Goal: Transaction & Acquisition: Obtain resource

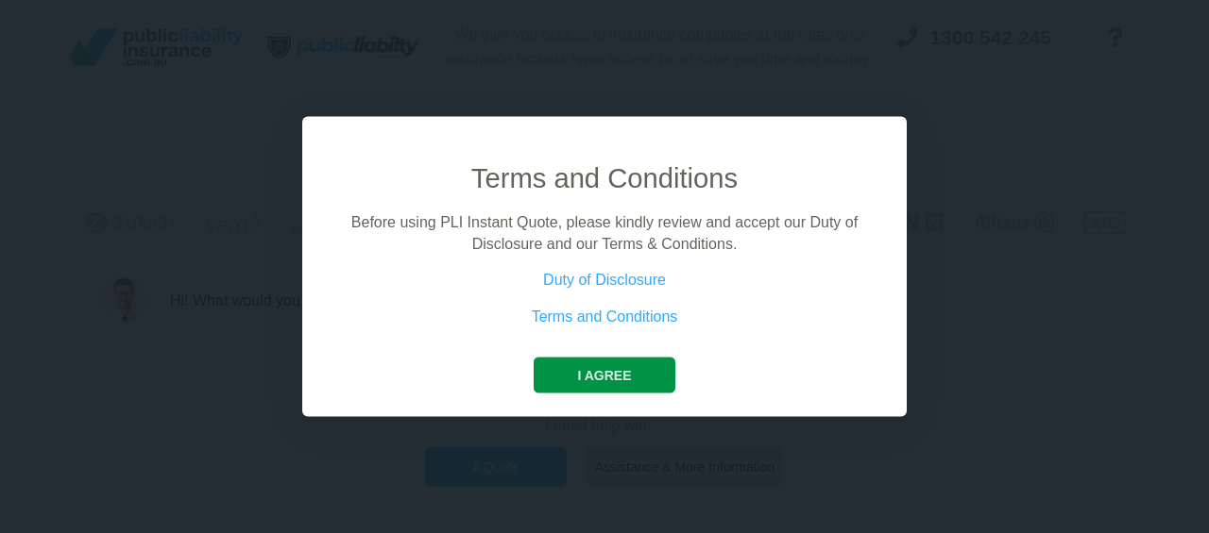
click at [629, 385] on button "I agree" at bounding box center [603, 376] width 141 height 36
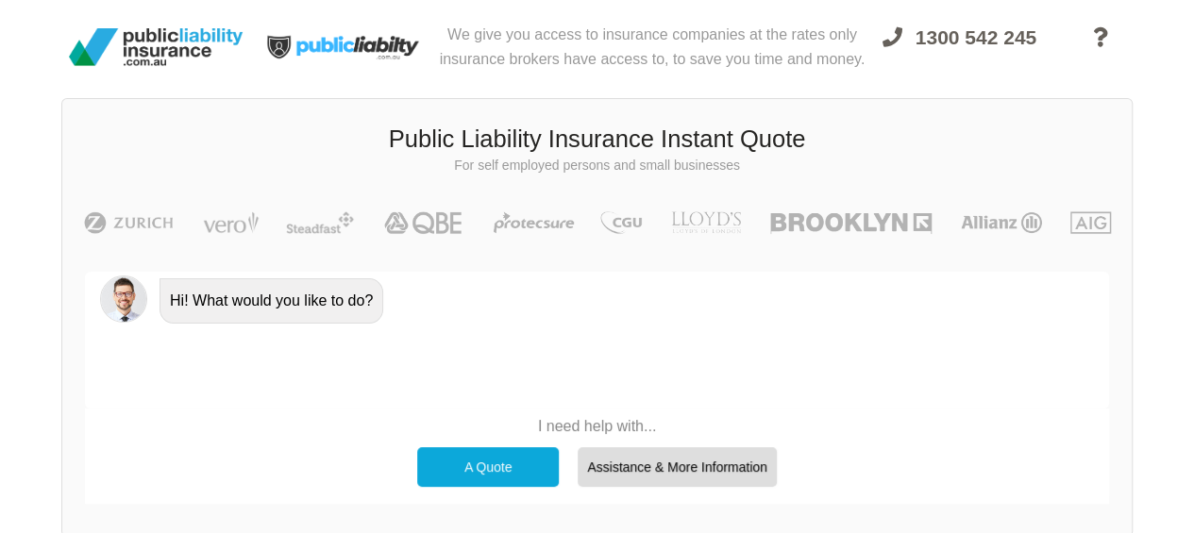
click at [533, 476] on div "A Quote" at bounding box center [488, 468] width 142 height 40
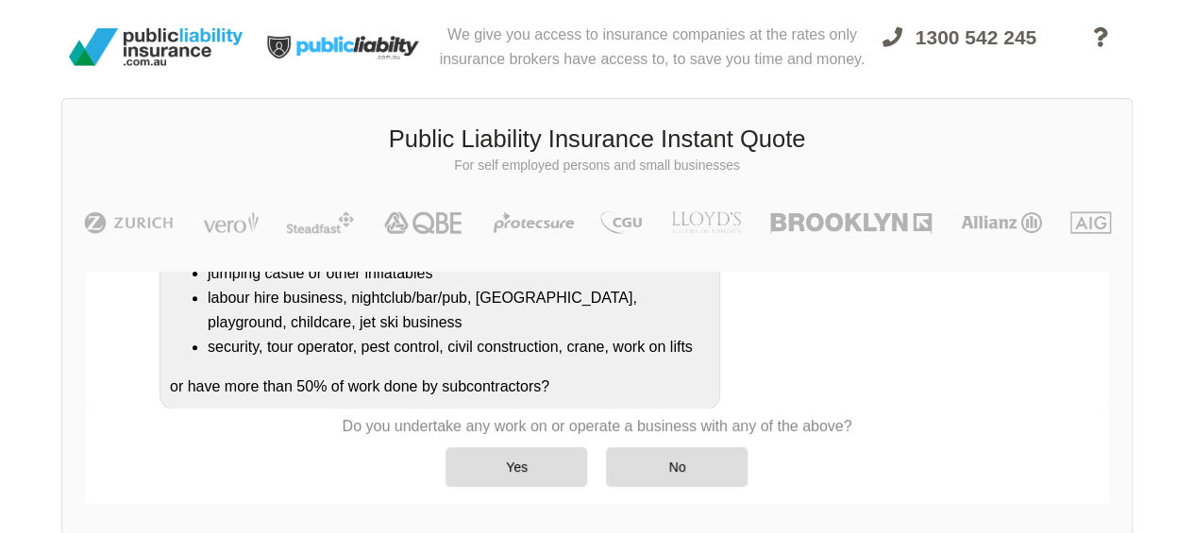
scroll to position [452, 0]
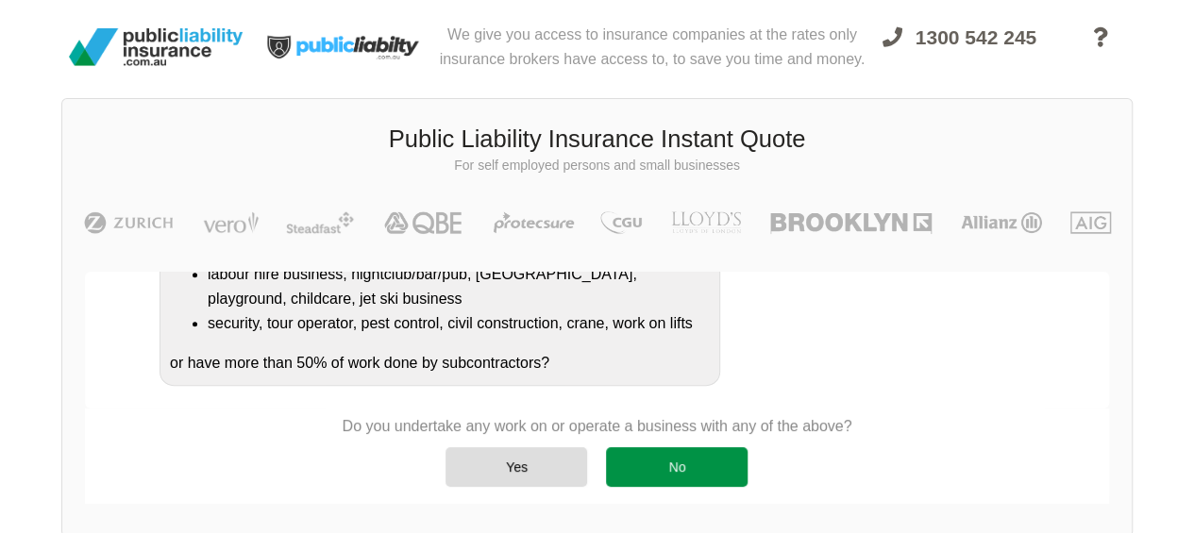
click at [683, 471] on div "No" at bounding box center [677, 468] width 142 height 40
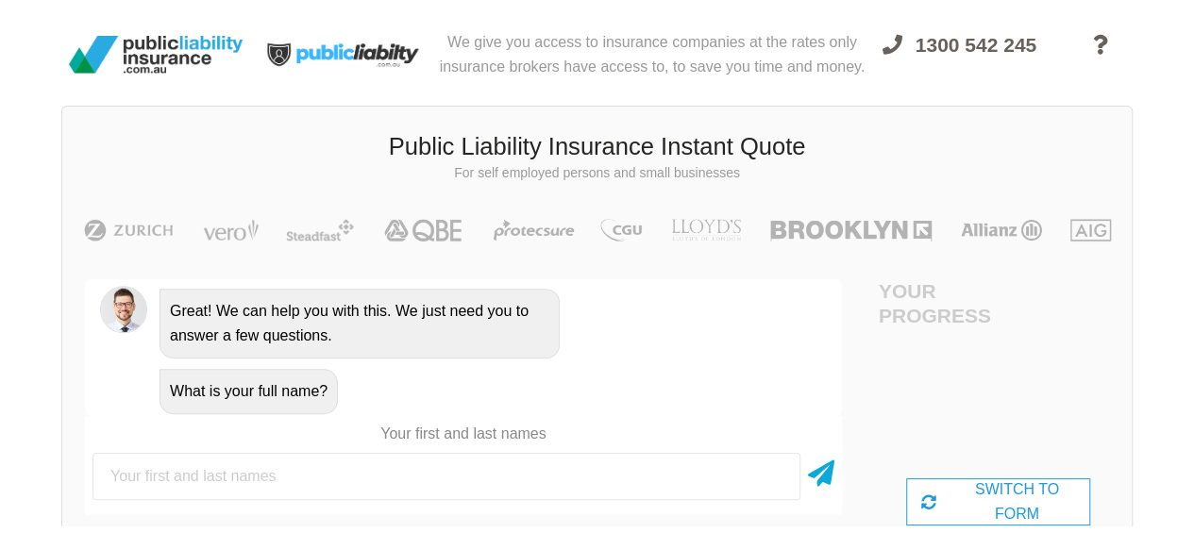
scroll to position [0, 0]
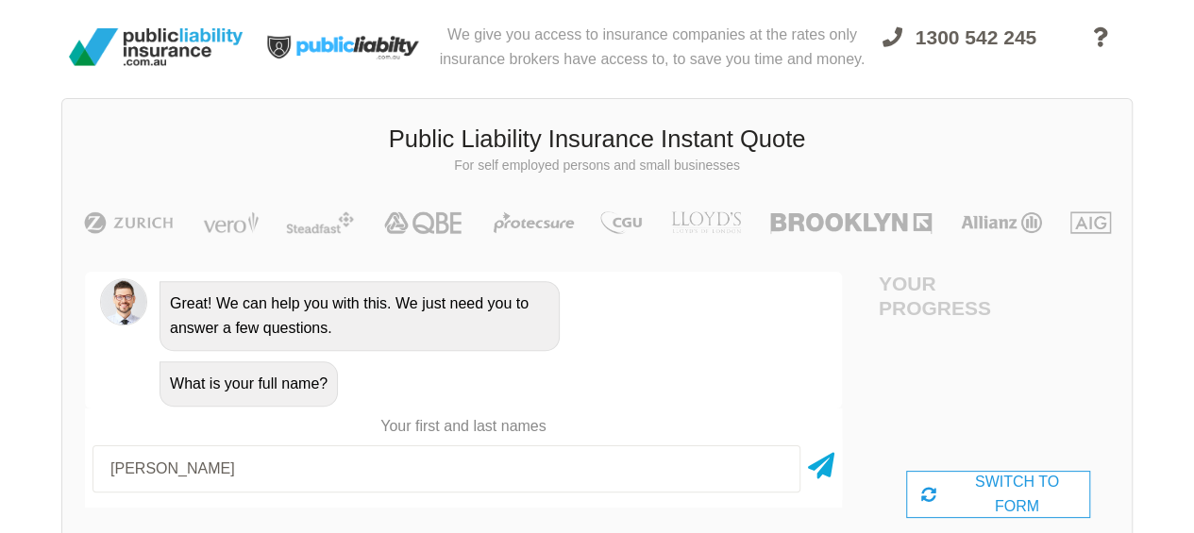
type input "[PERSON_NAME]"
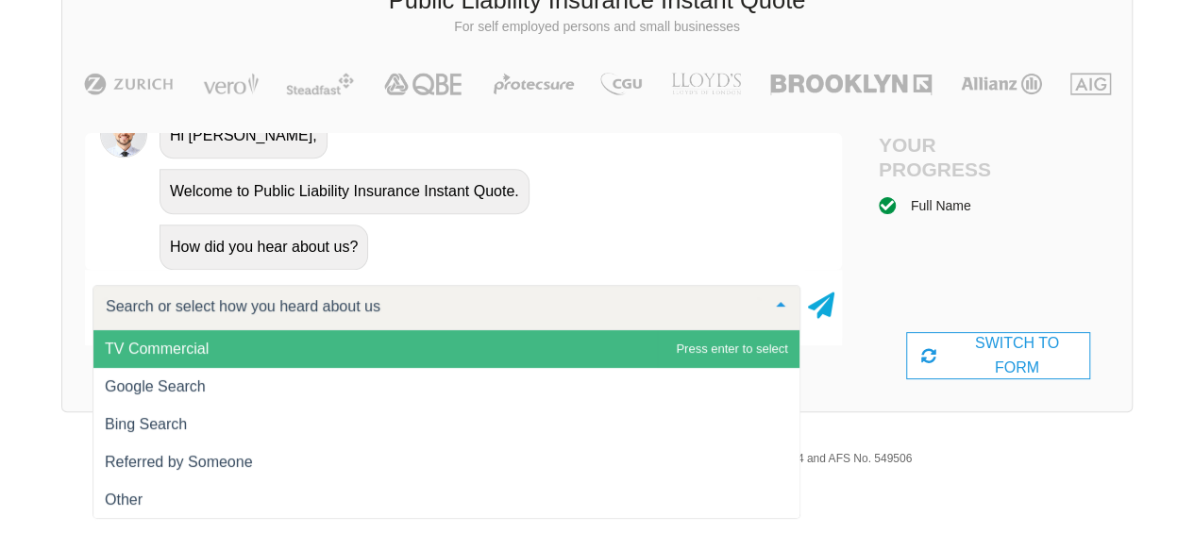
scroll to position [143, 0]
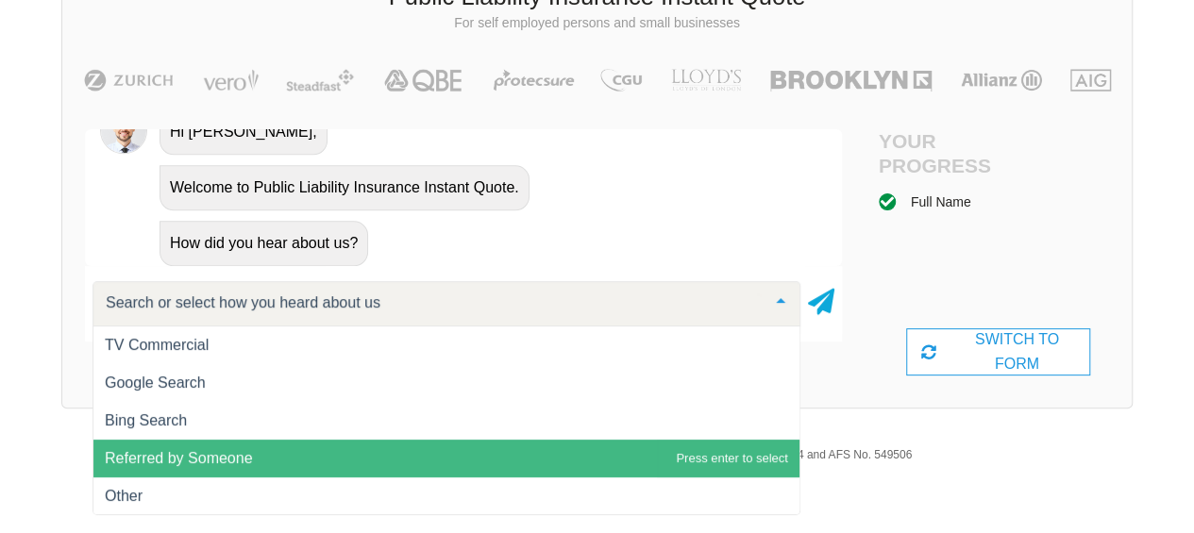
click at [551, 455] on span "Referred by Someone" at bounding box center [446, 459] width 706 height 38
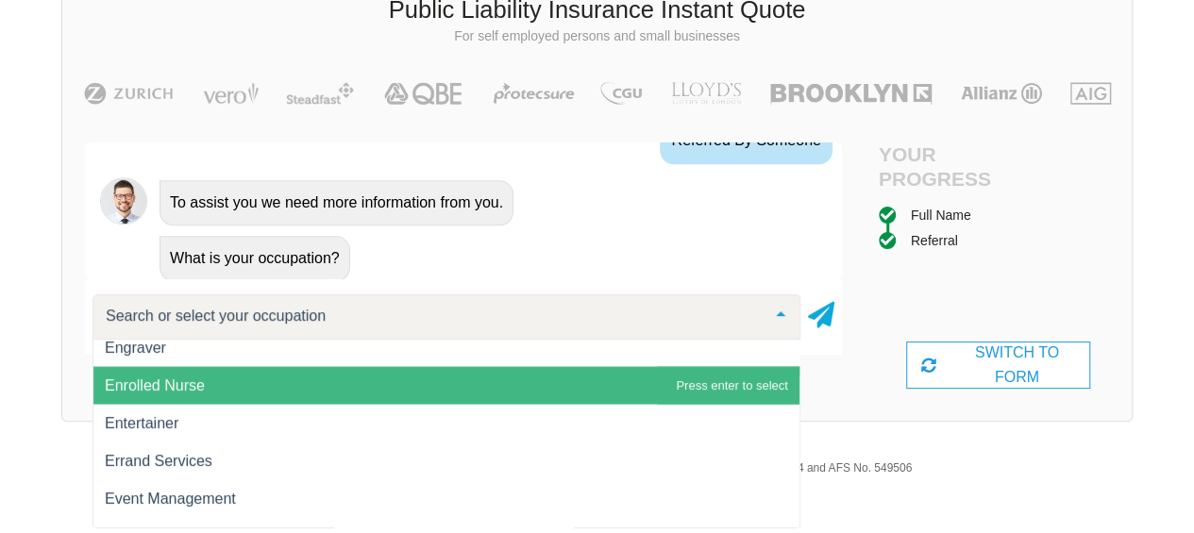
scroll to position [134, 0]
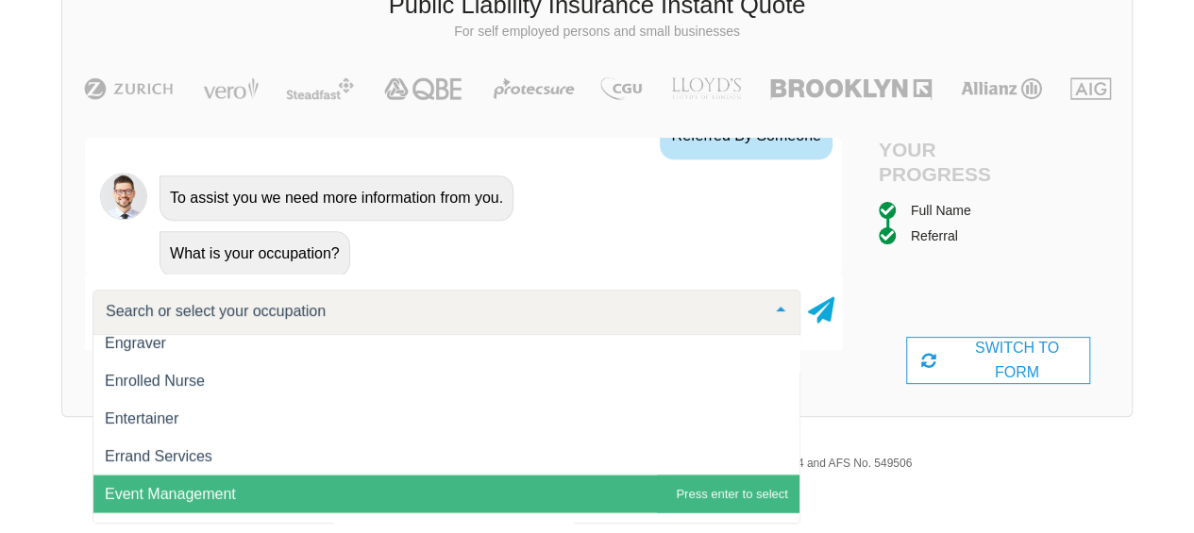
click at [497, 488] on span "Event Management" at bounding box center [446, 494] width 706 height 38
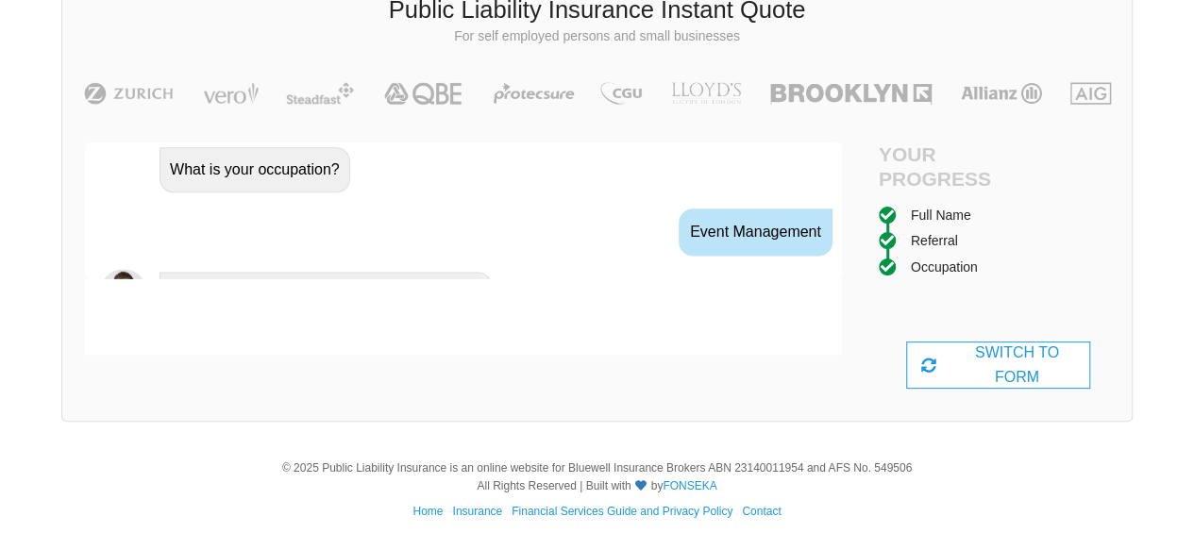
scroll to position [1295, 0]
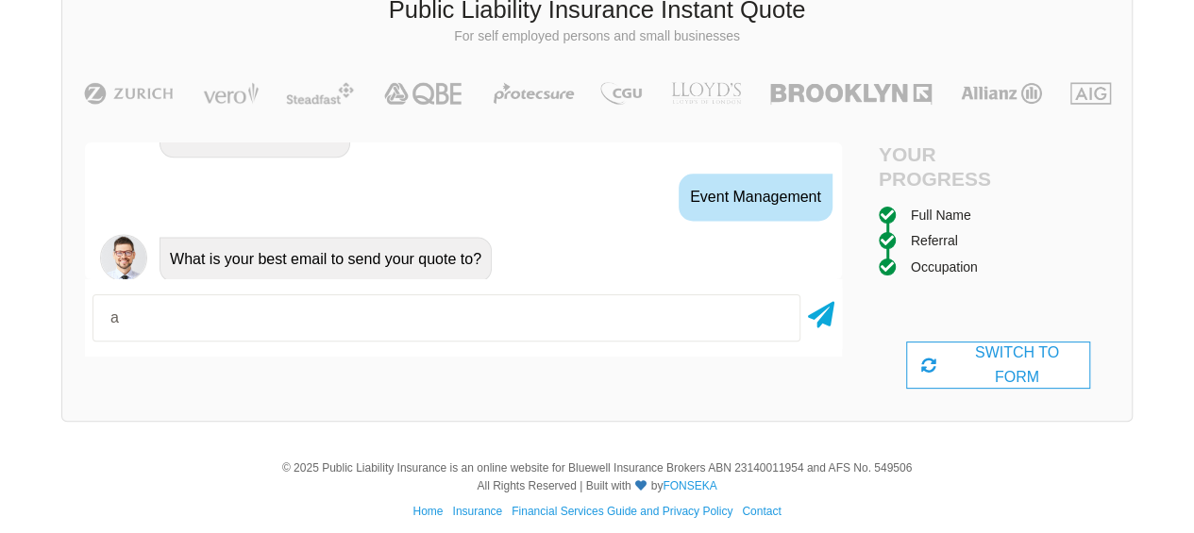
type input "[EMAIL_ADDRESS][DOMAIN_NAME]"
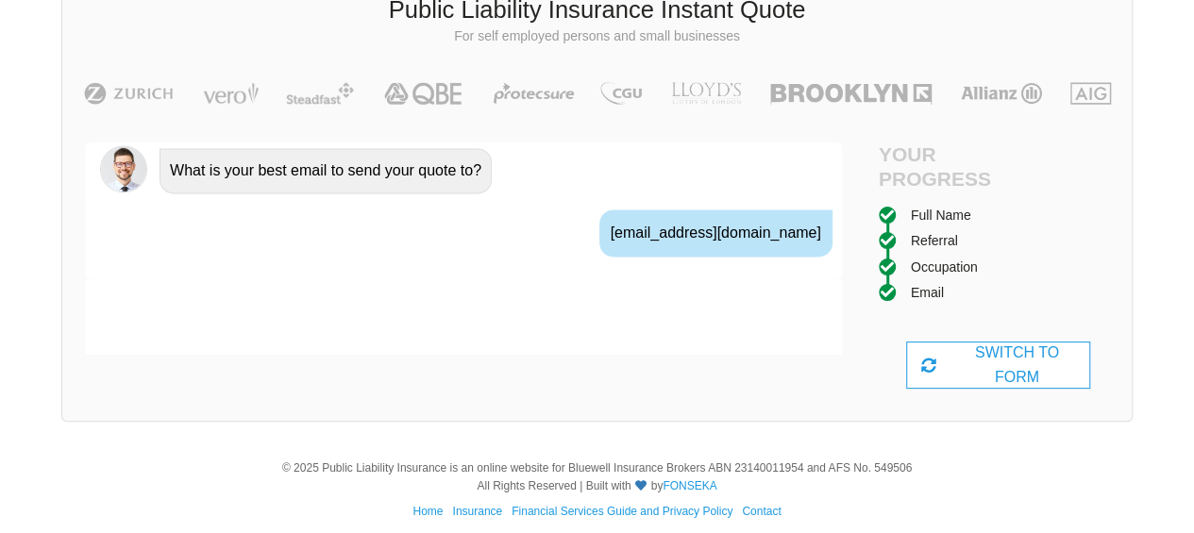
scroll to position [1420, 0]
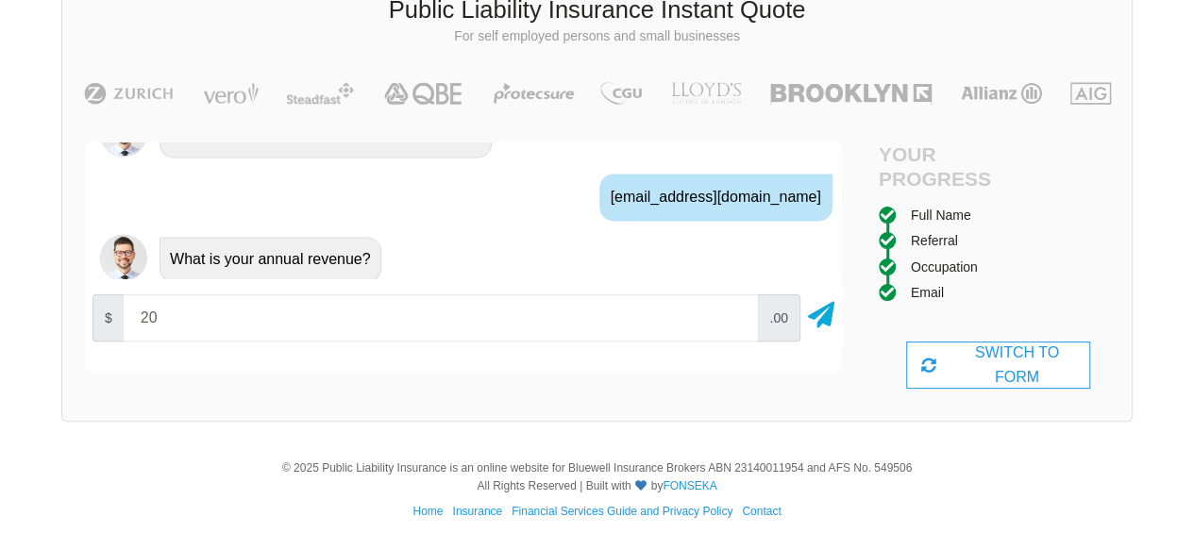
type input "2"
type input "1600"
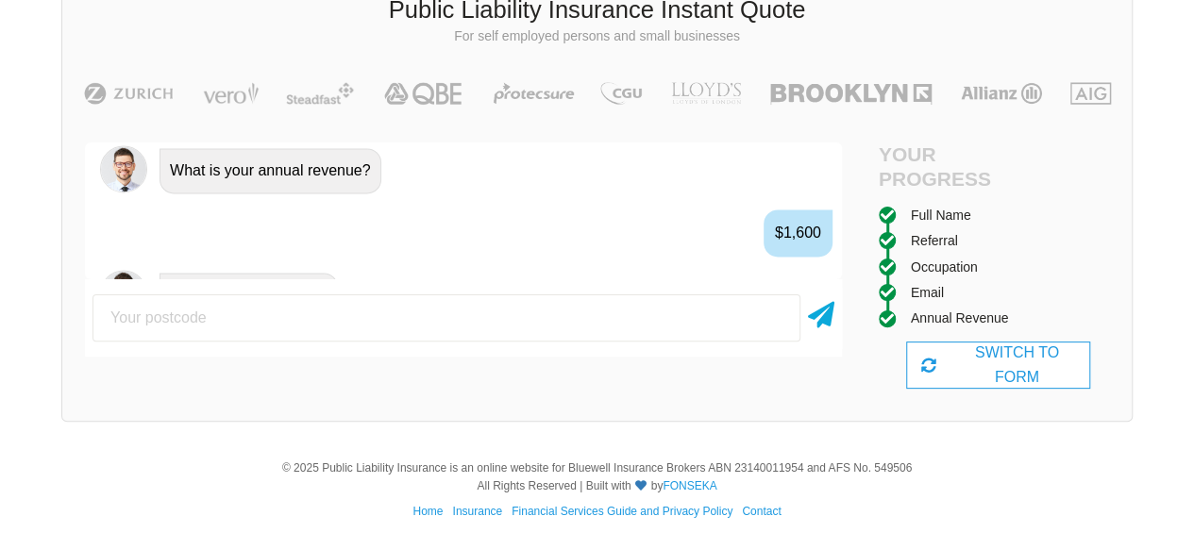
scroll to position [1544, 0]
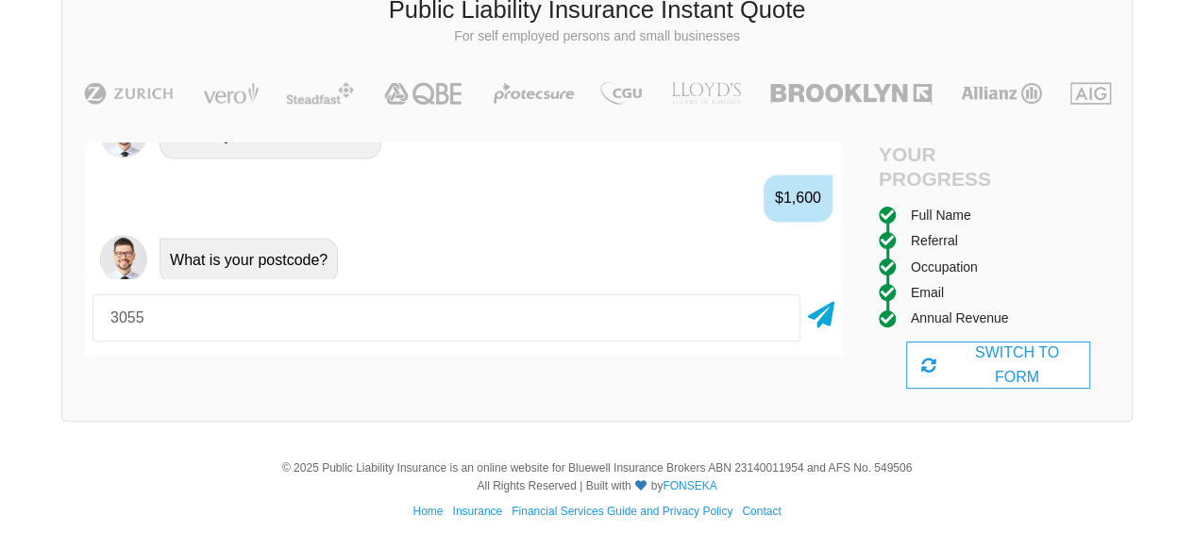
type input "3055"
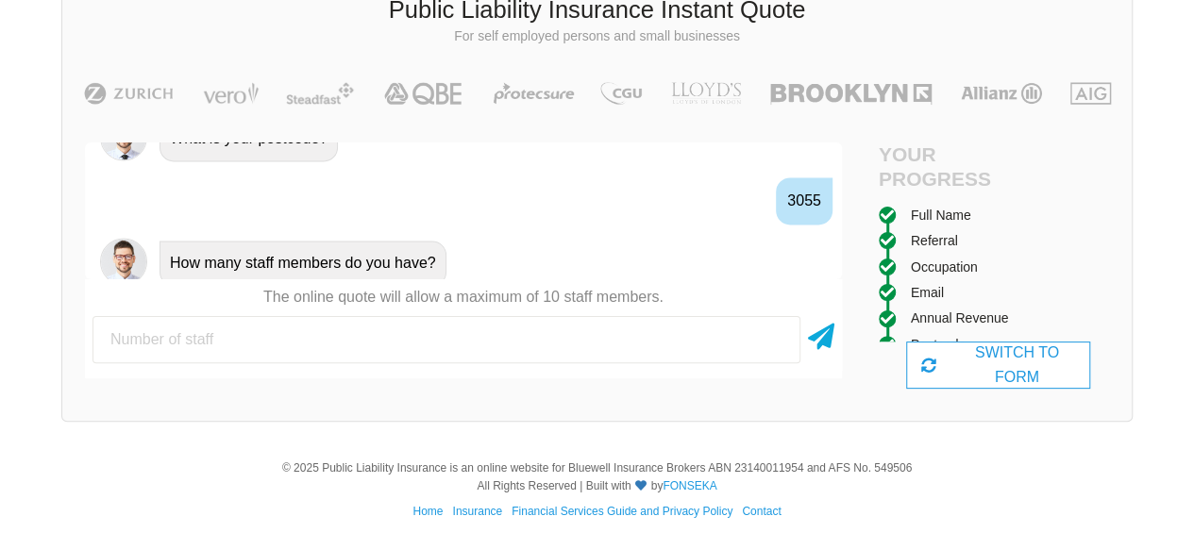
scroll to position [1668, 0]
type input "1"
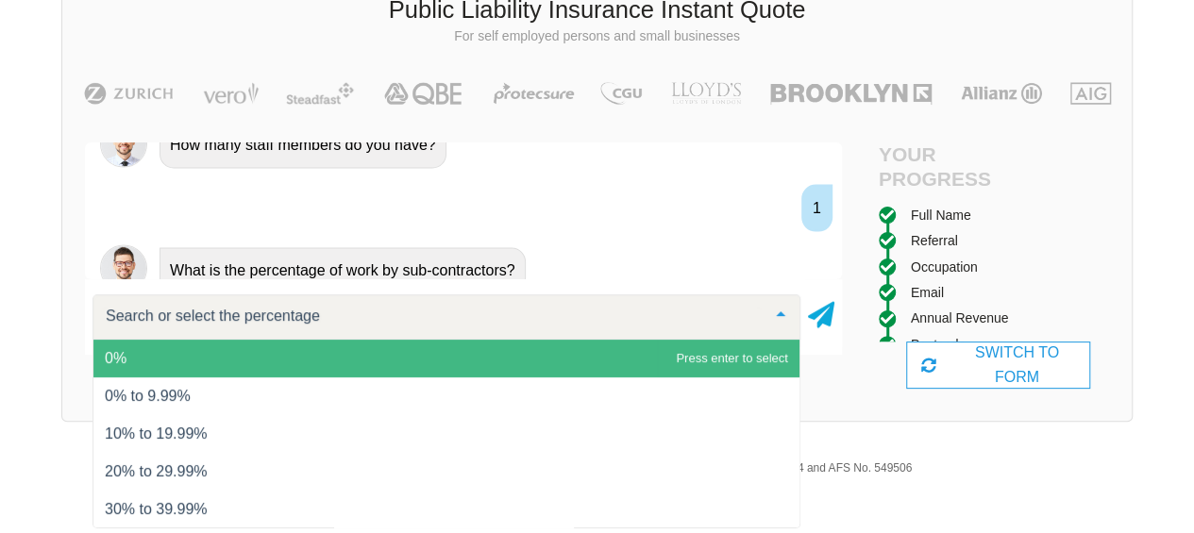
scroll to position [1792, 0]
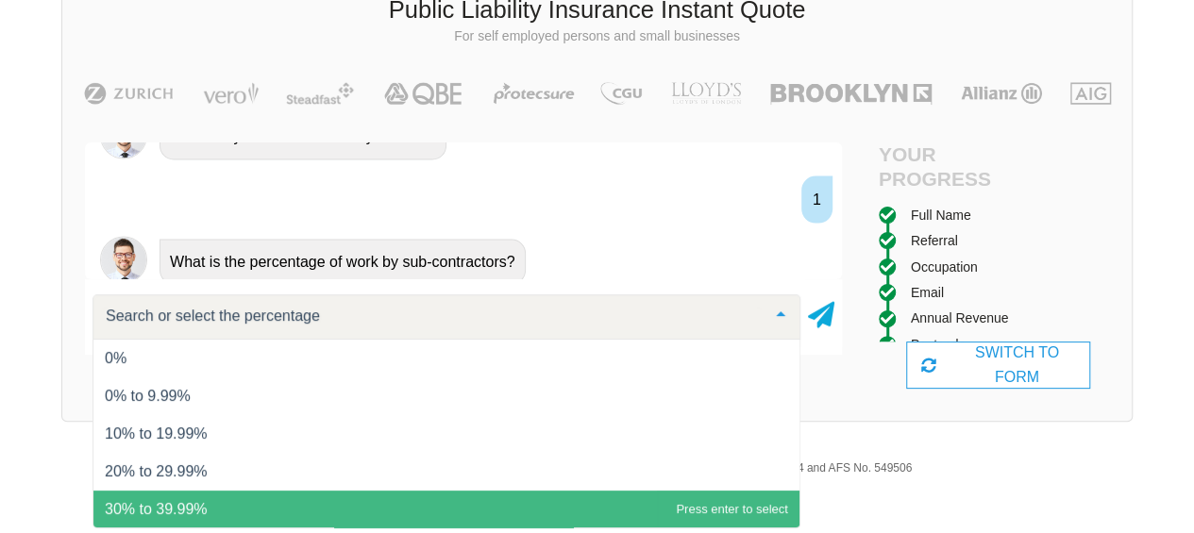
click at [638, 501] on span "30% to 39.99%" at bounding box center [446, 510] width 706 height 38
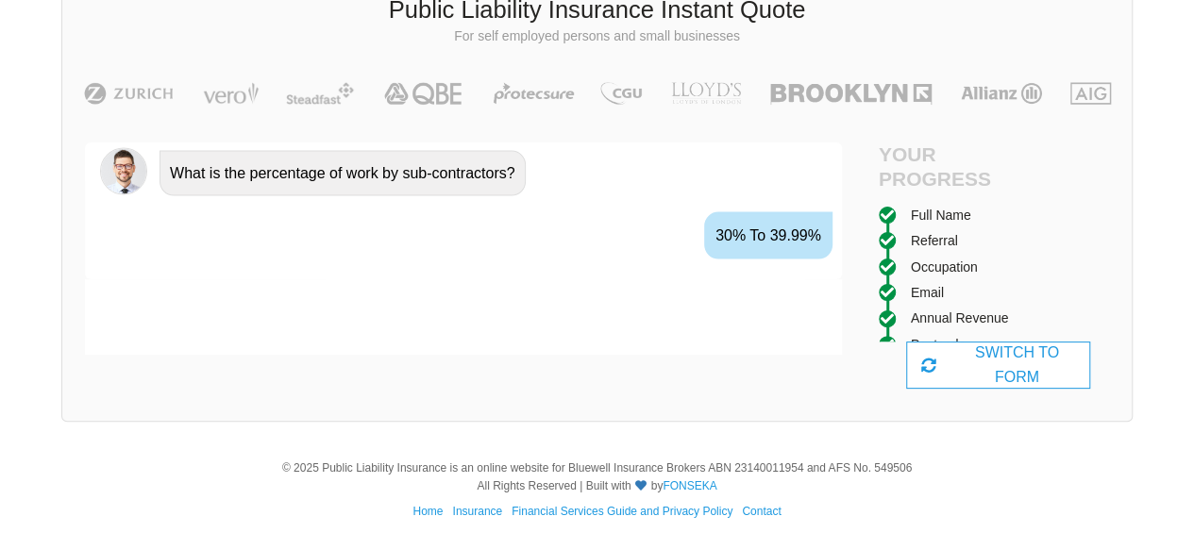
scroll to position [1916, 0]
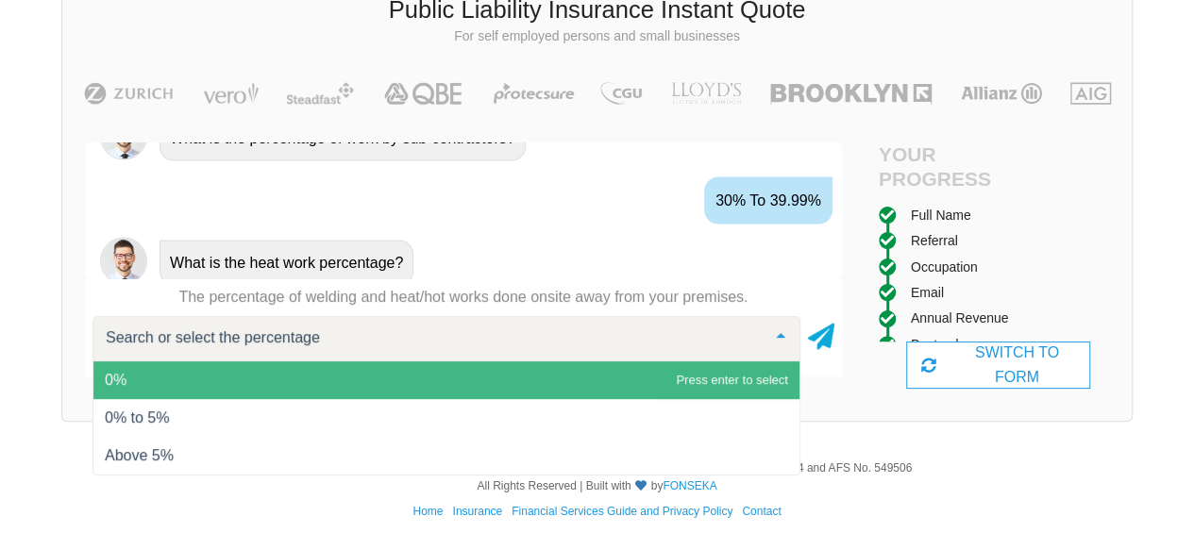
click at [565, 348] on div at bounding box center [447, 338] width 708 height 45
click at [565, 375] on span "0%" at bounding box center [446, 381] width 706 height 38
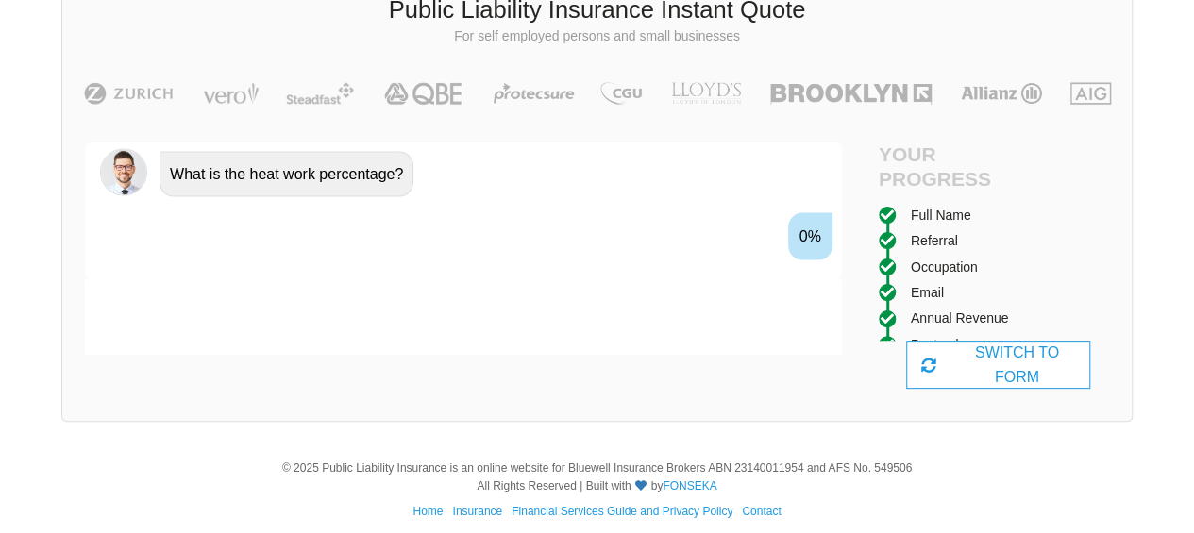
scroll to position [2040, 0]
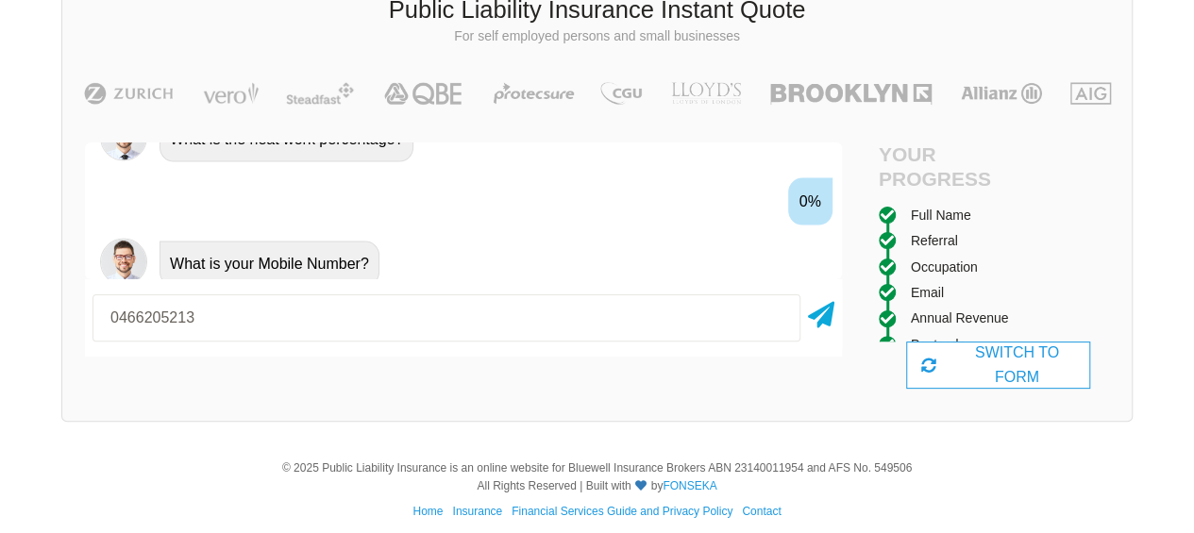
type input "0466205213"
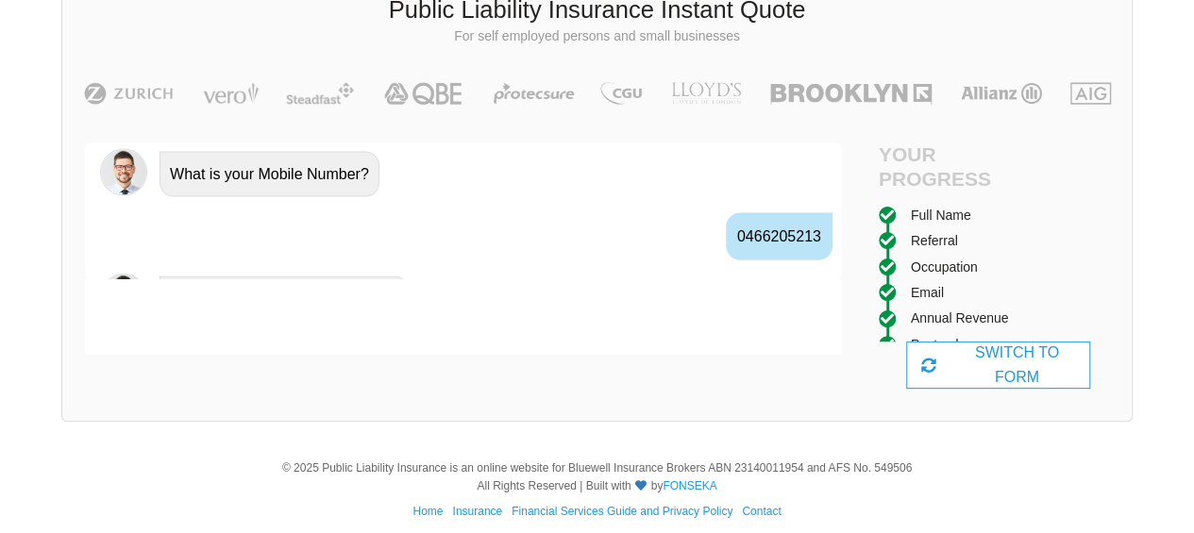
scroll to position [2164, 0]
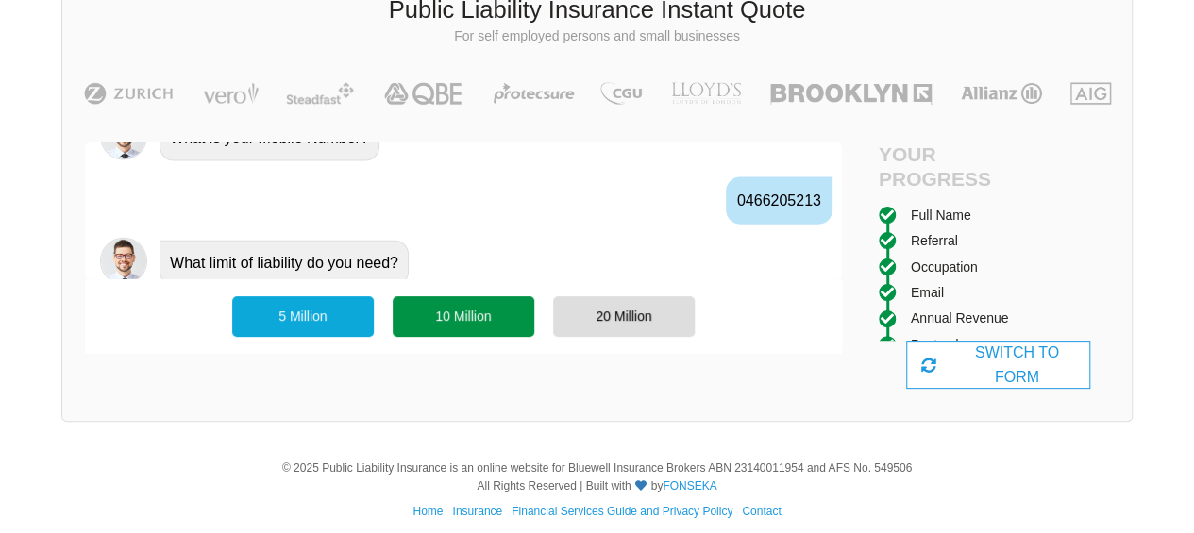
click at [494, 314] on div "10 Million" at bounding box center [464, 316] width 142 height 40
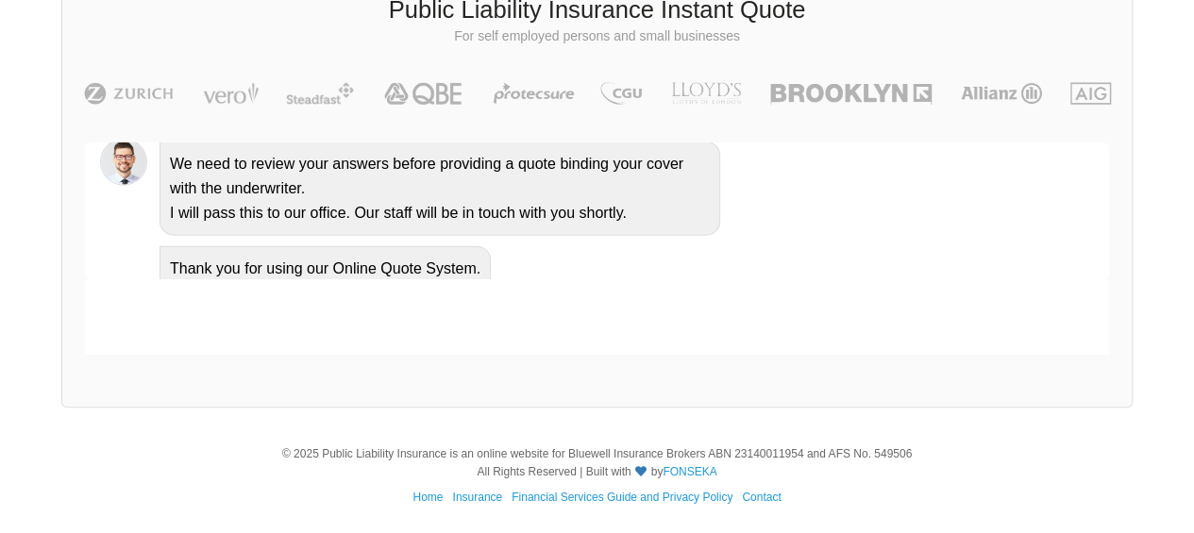
scroll to position [2245, 0]
